Goal: Find specific page/section: Find specific page/section

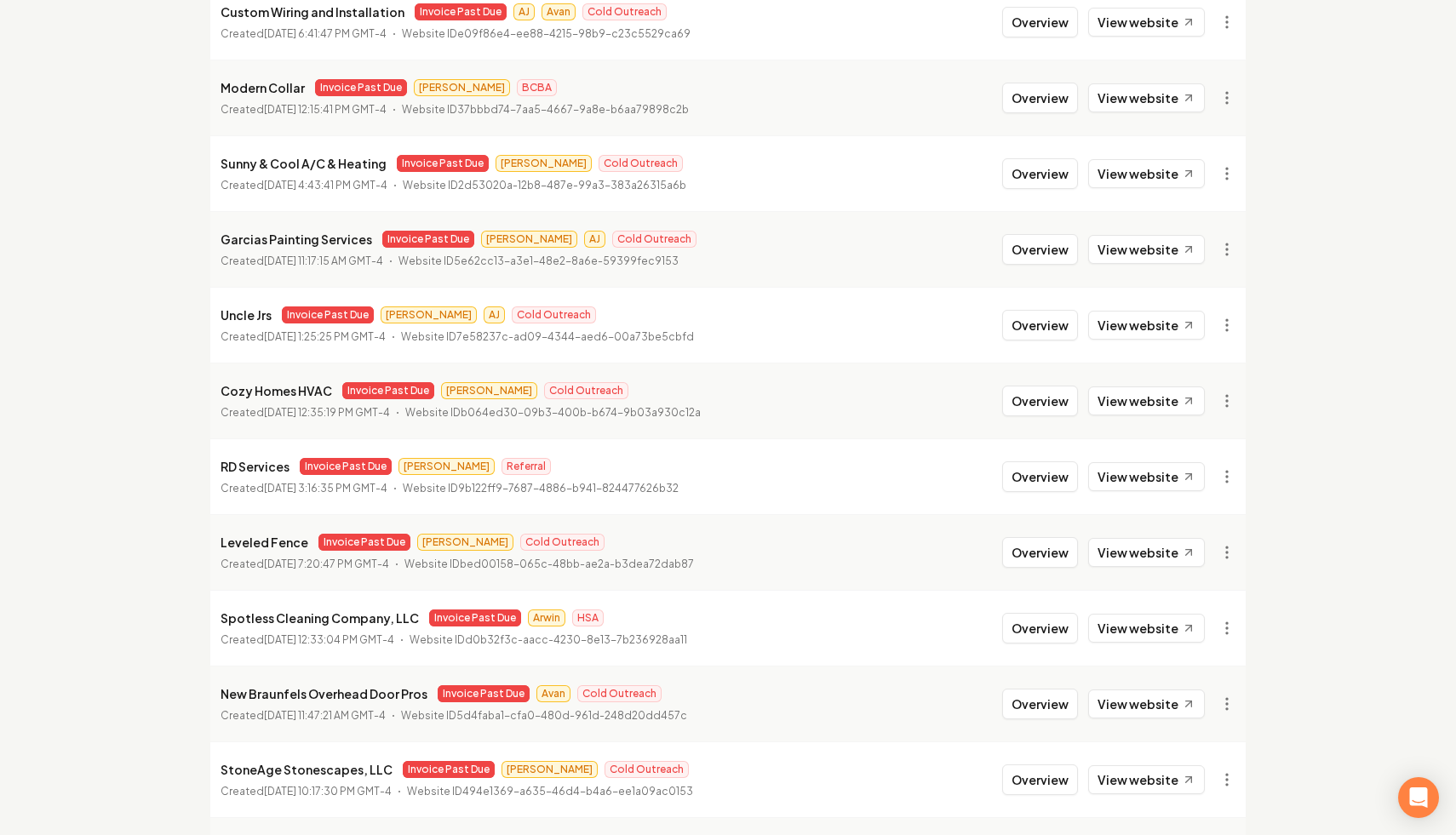
scroll to position [383, 0]
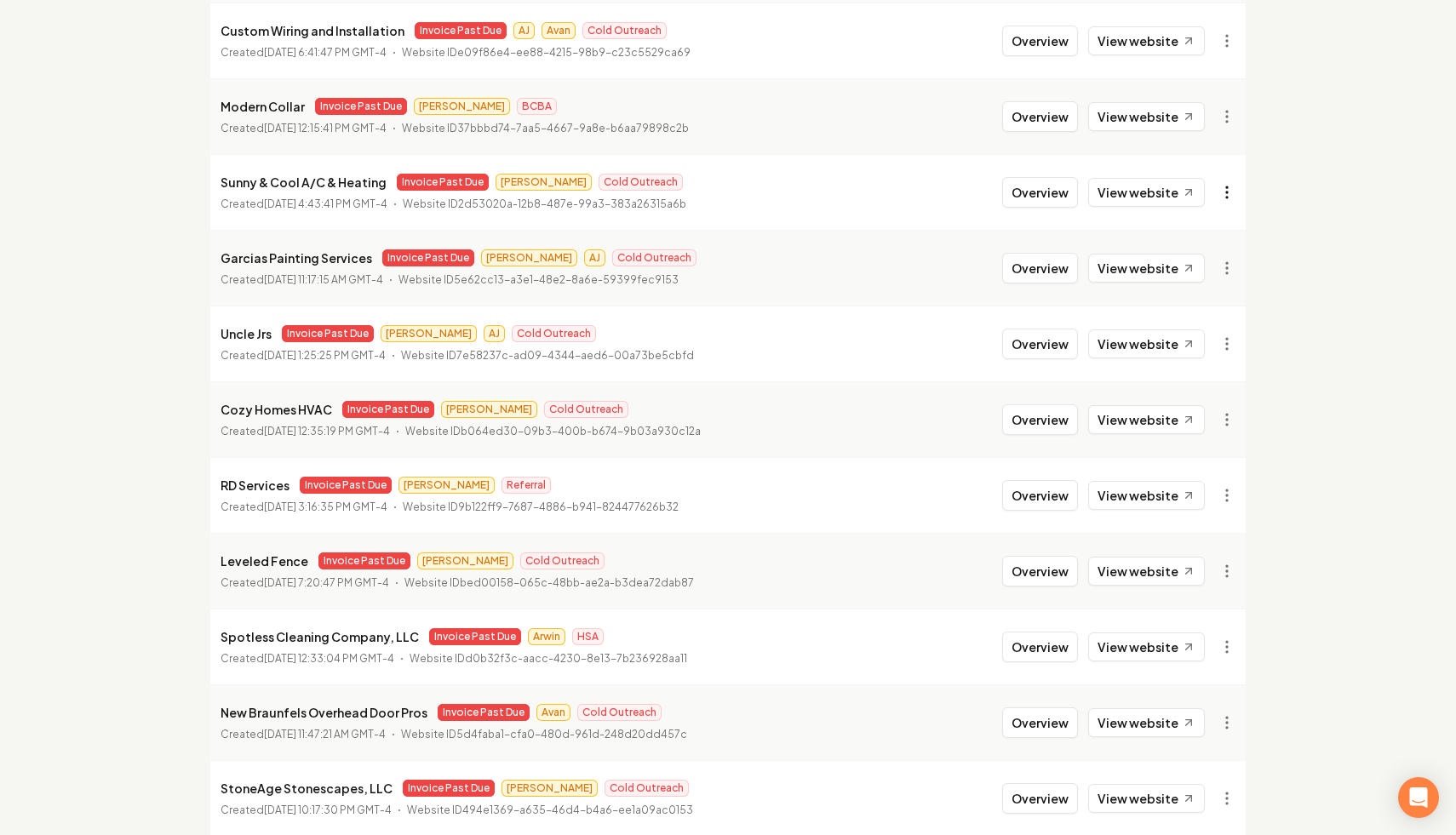
click at [1225, 195] on html "Dashboard Organization Rebolt Site Builder Organizations Spam Review SMM Ongoin…" at bounding box center [728, 34] width 1456 height 835
click at [1208, 342] on link "View in Stripe" at bounding box center [1185, 339] width 108 height 27
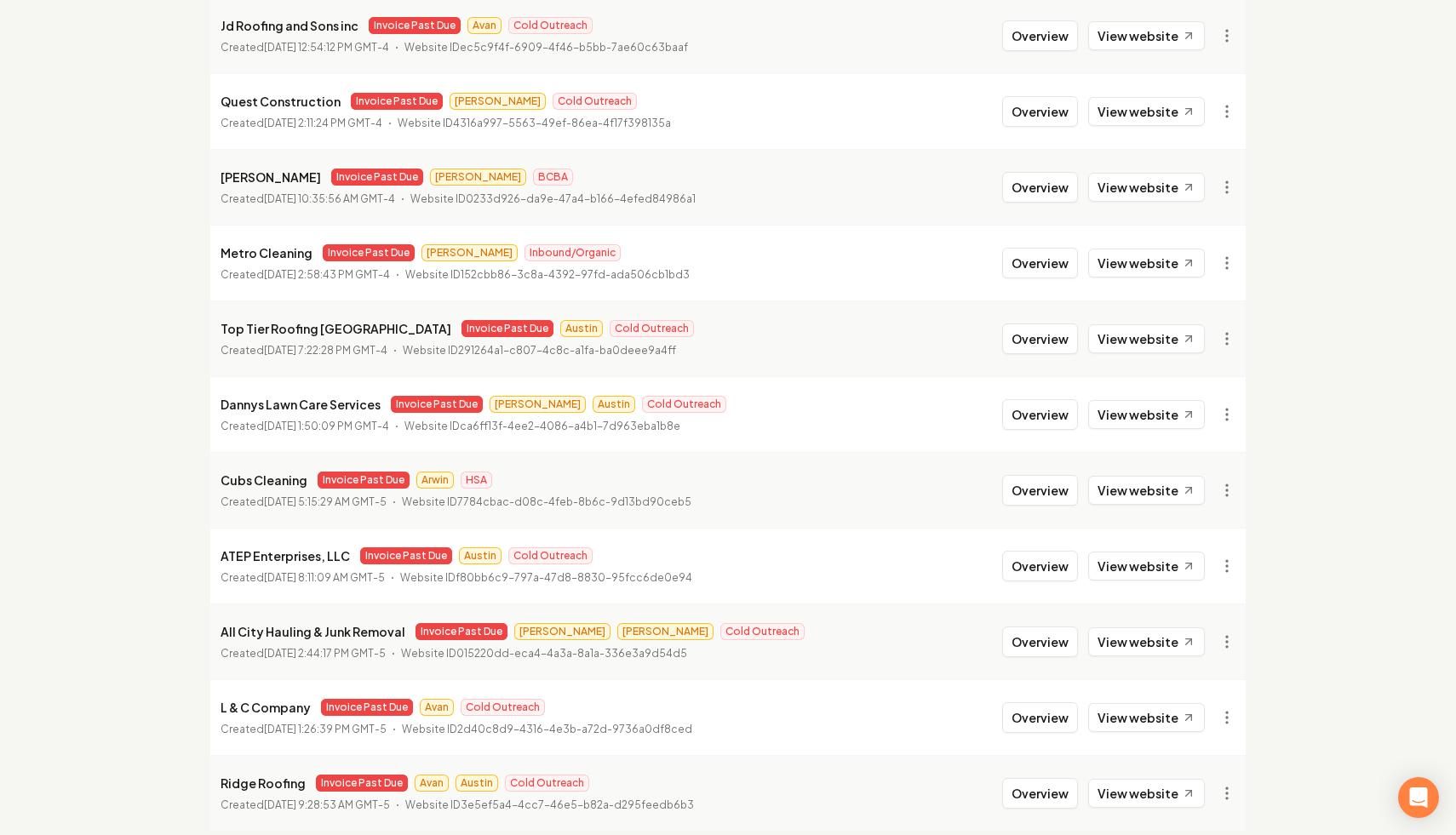
scroll to position [1743, 0]
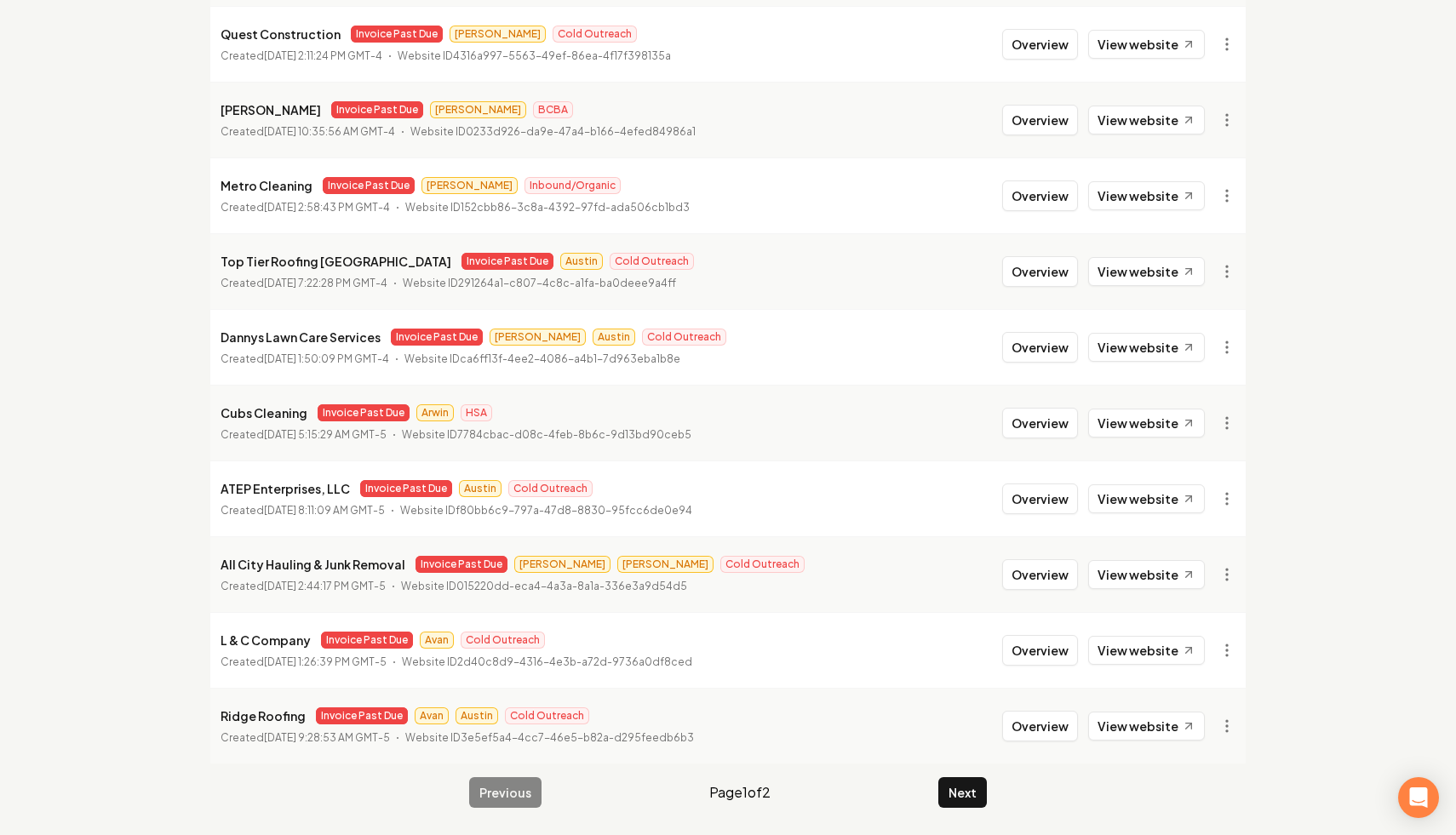
click at [969, 785] on button "Next" at bounding box center [962, 792] width 49 height 31
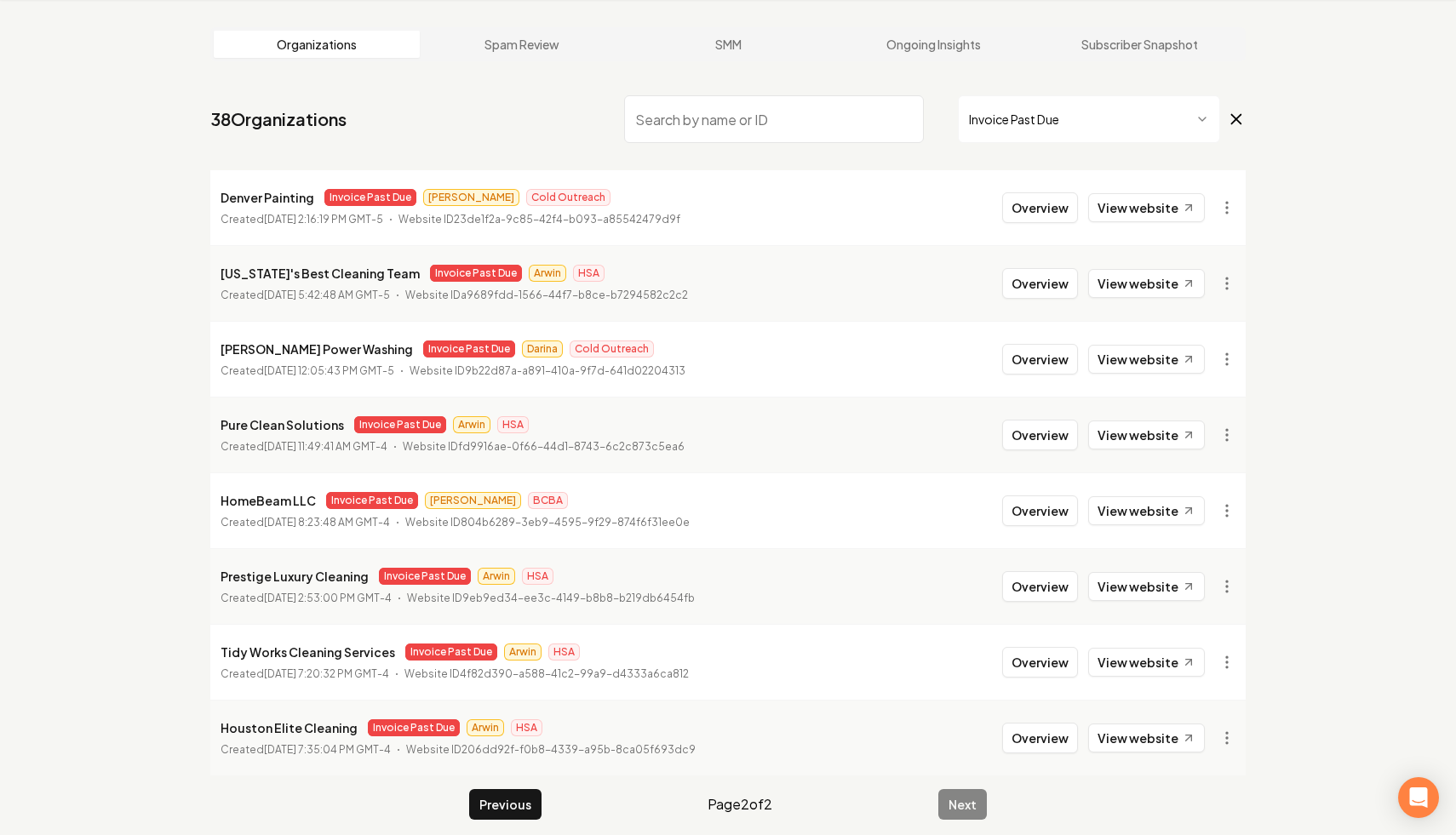
scroll to position [77, 0]
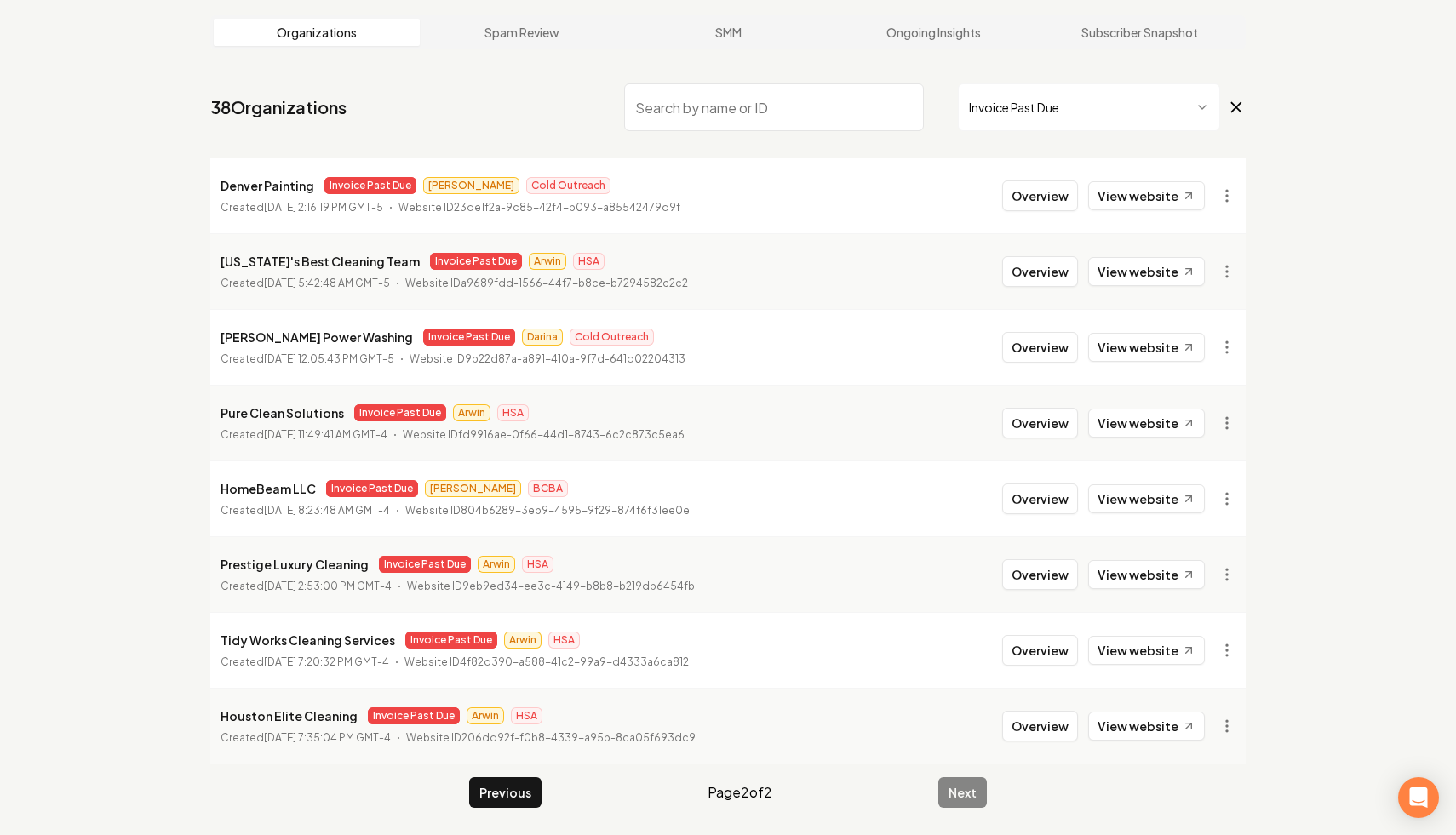
click at [748, 103] on input "search" at bounding box center [774, 107] width 299 height 48
click at [1235, 104] on icon at bounding box center [1236, 107] width 10 height 10
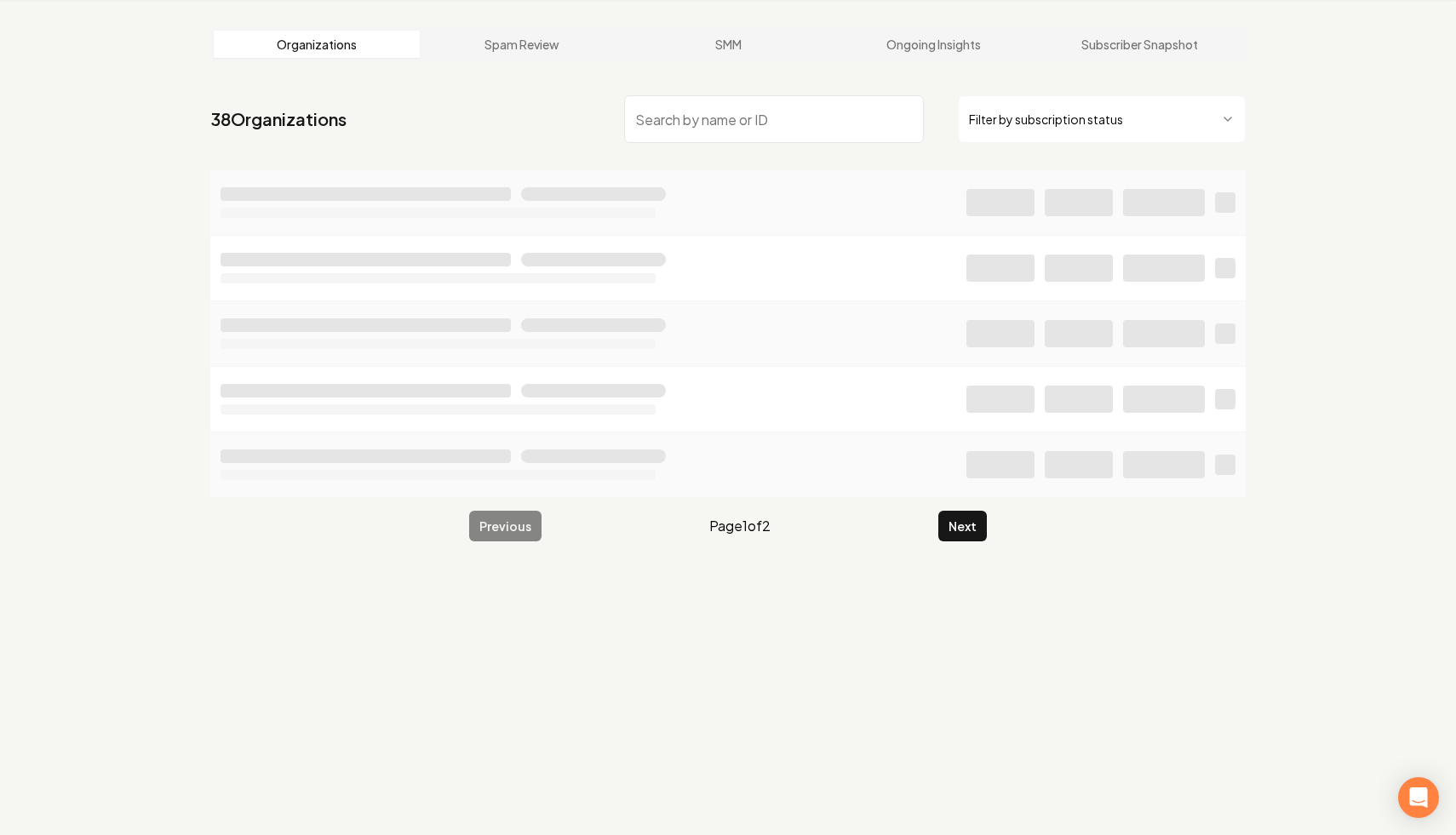
scroll to position [65, 0]
click at [730, 123] on input "search" at bounding box center [774, 120] width 299 height 48
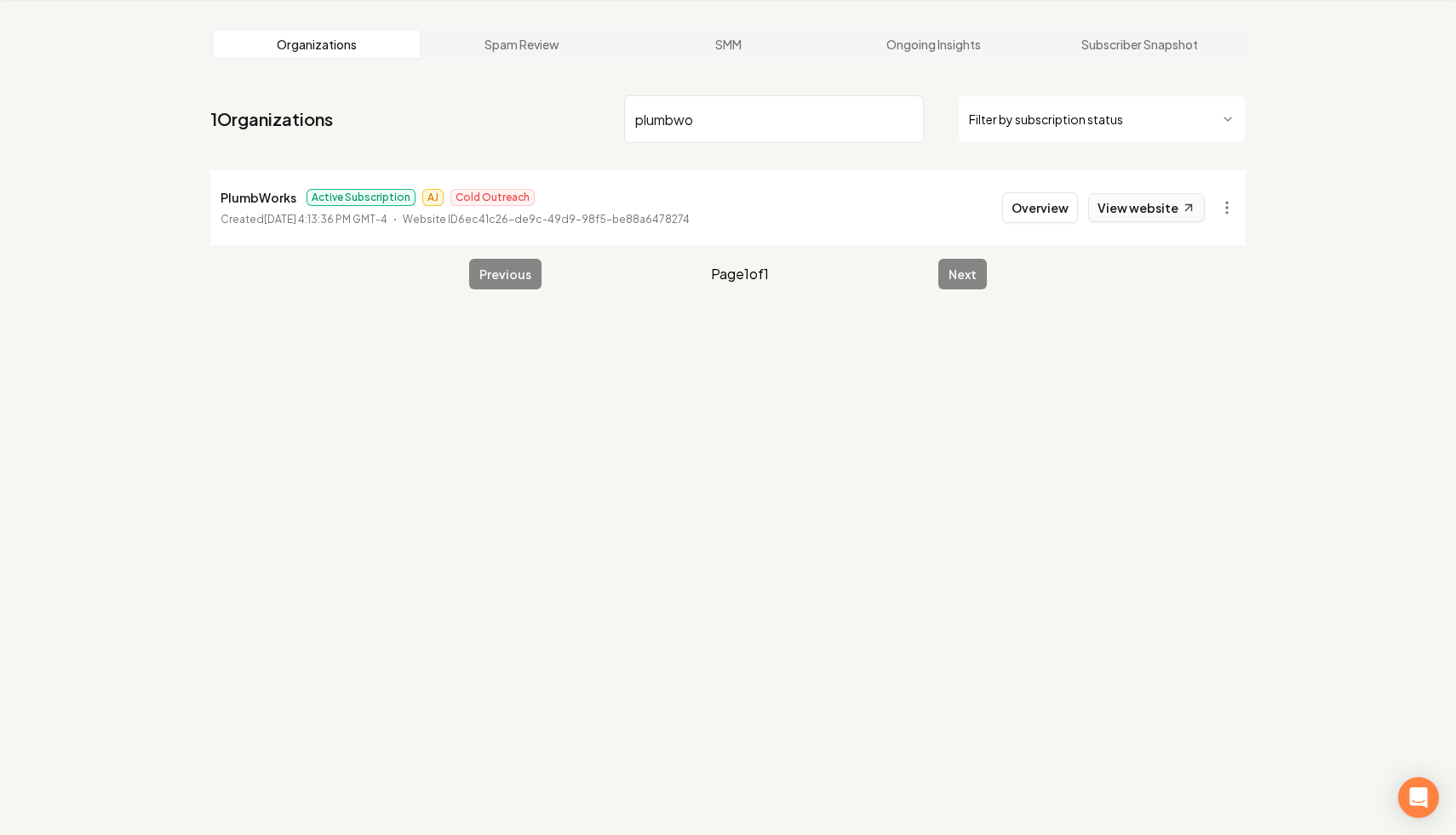
type input "plumbwo"
click at [1154, 208] on link "View website" at bounding box center [1146, 207] width 117 height 29
